Goal: Task Accomplishment & Management: Use online tool/utility

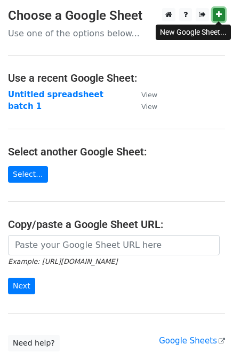
click at [220, 14] on icon at bounding box center [219, 14] width 6 height 7
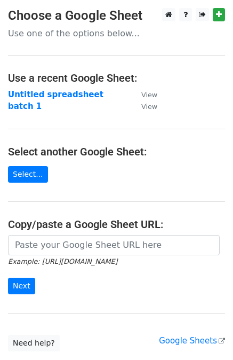
click at [43, 171] on main "Choose a Google Sheet Use one of the options below... Use a recent Google Sheet…" at bounding box center [116, 179] width 233 height 343
click at [37, 174] on link "Select..." at bounding box center [28, 174] width 40 height 17
click at [38, 163] on main "Choose a Google Sheet Use one of the options below... Use a recent Google Sheet…" at bounding box center [116, 179] width 233 height 343
click at [35, 169] on link "Select..." at bounding box center [28, 174] width 40 height 17
click at [21, 178] on link "Select..." at bounding box center [28, 174] width 40 height 17
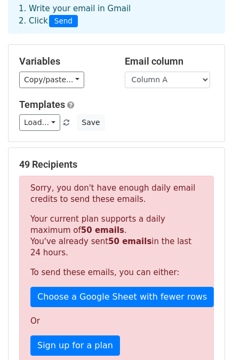
scroll to position [213, 0]
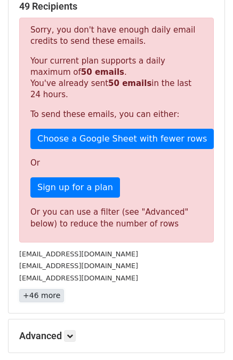
click at [44, 291] on link "+46 more" at bounding box center [41, 295] width 45 height 13
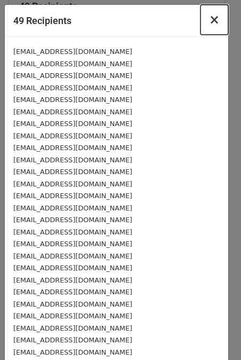
click at [209, 18] on span "×" at bounding box center [214, 19] width 11 height 15
